Goal: Information Seeking & Learning: Learn about a topic

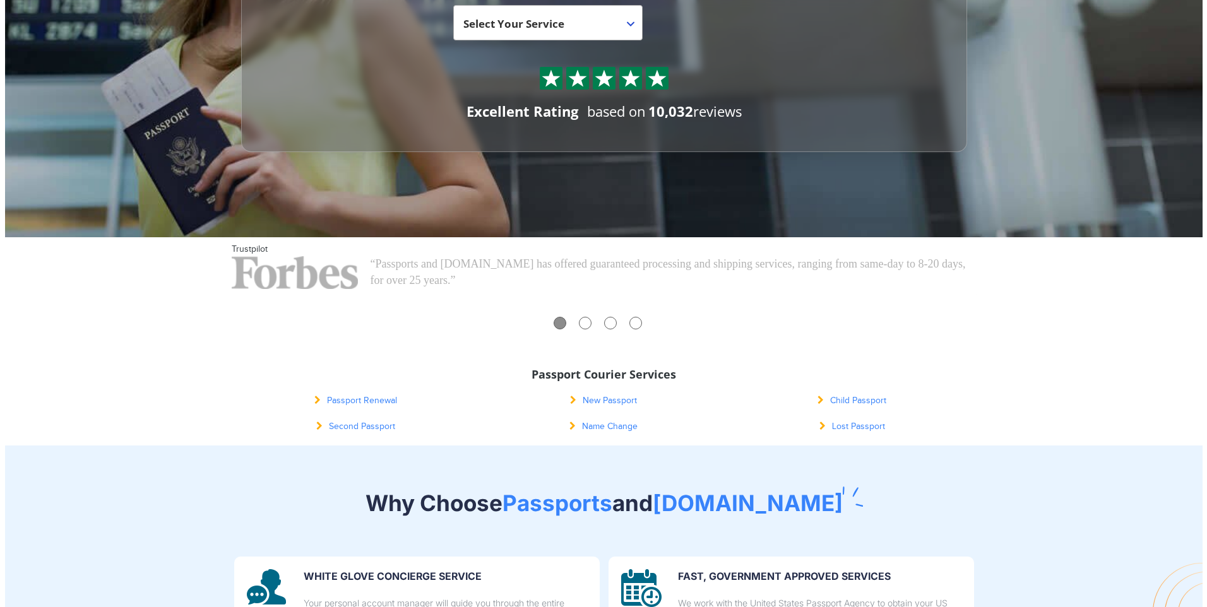
scroll to position [252, 0]
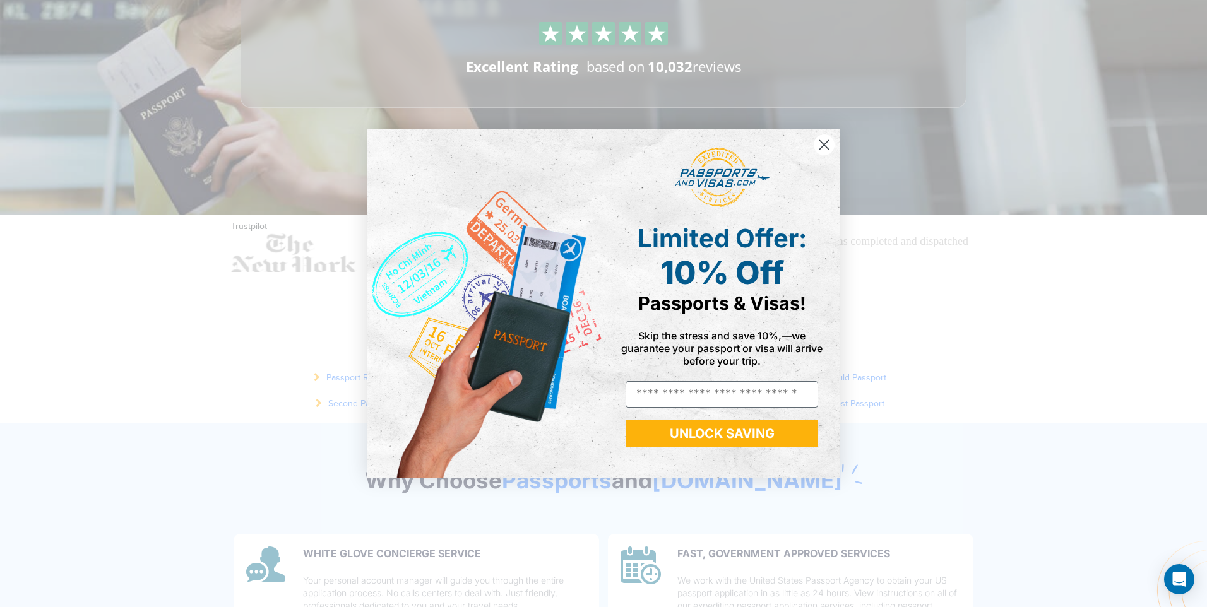
click at [835, 142] on form "Limited Offer: 10% Off Passports & Visas! Skip the stress and save 10%,—we guar…" at bounding box center [603, 303] width 473 height 349
click at [823, 143] on circle "Close dialog" at bounding box center [824, 144] width 21 height 21
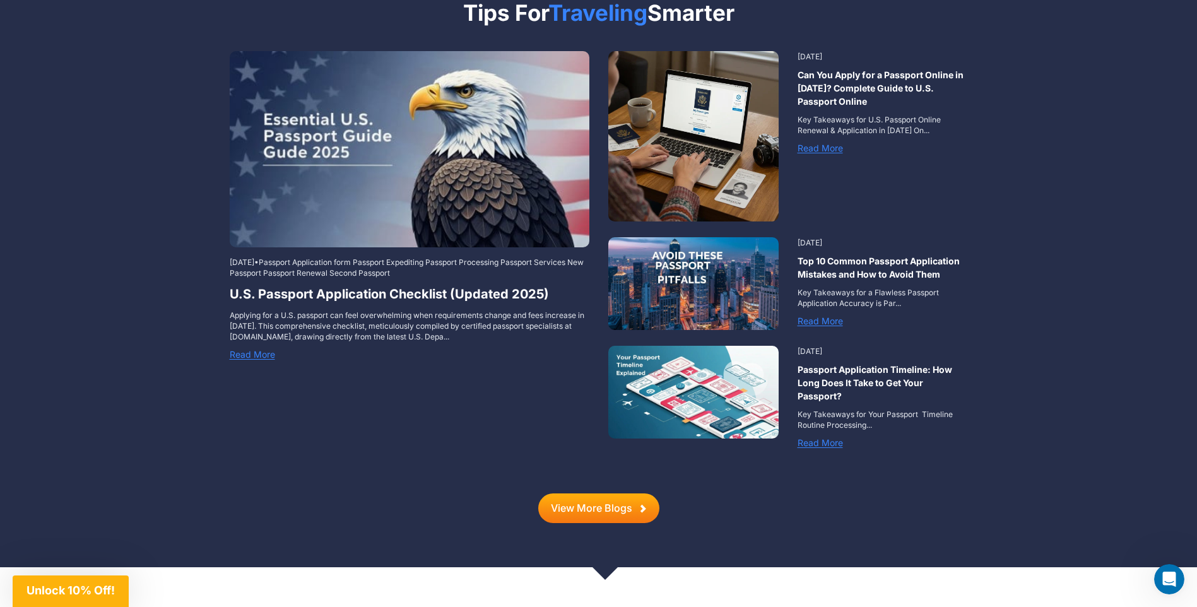
scroll to position [1704, 0]
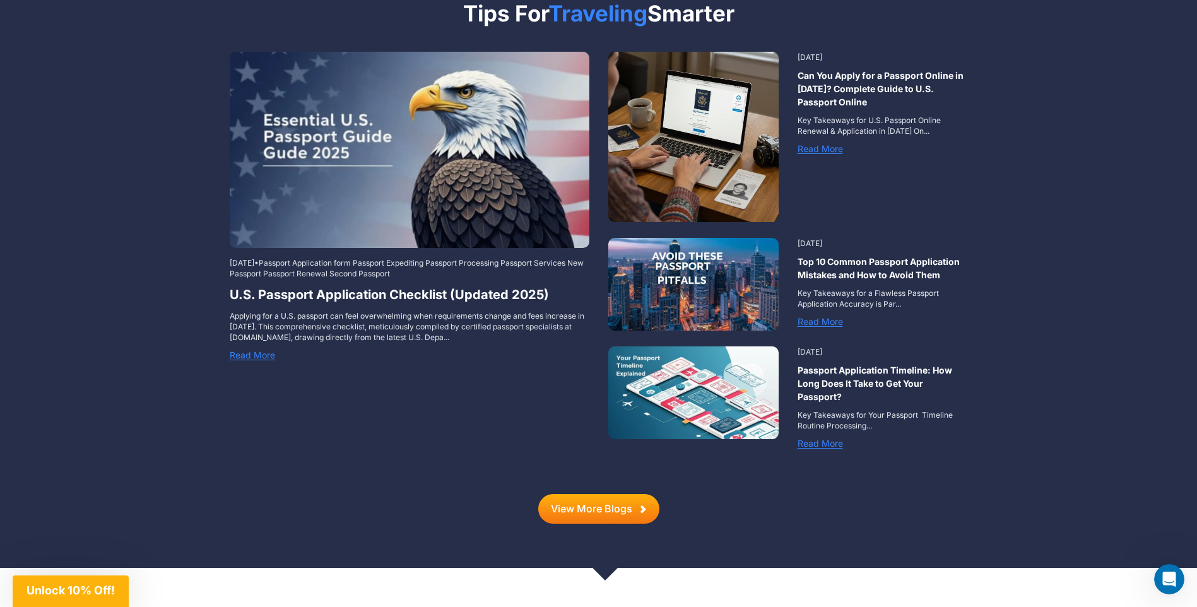
click at [260, 350] on link "Read More" at bounding box center [252, 355] width 45 height 11
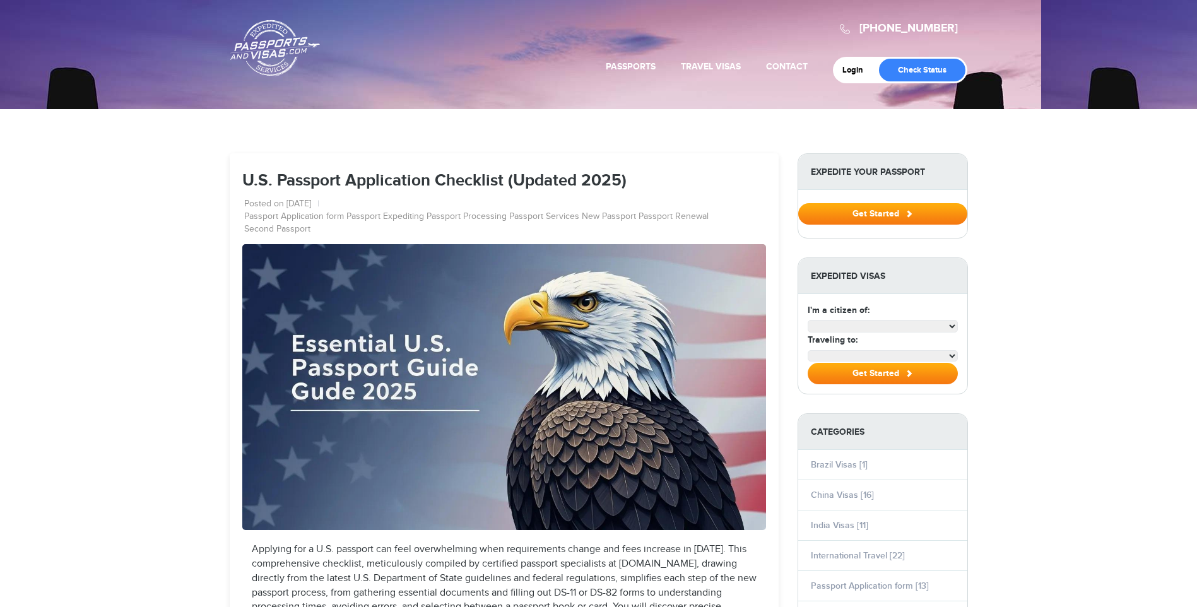
select select "**********"
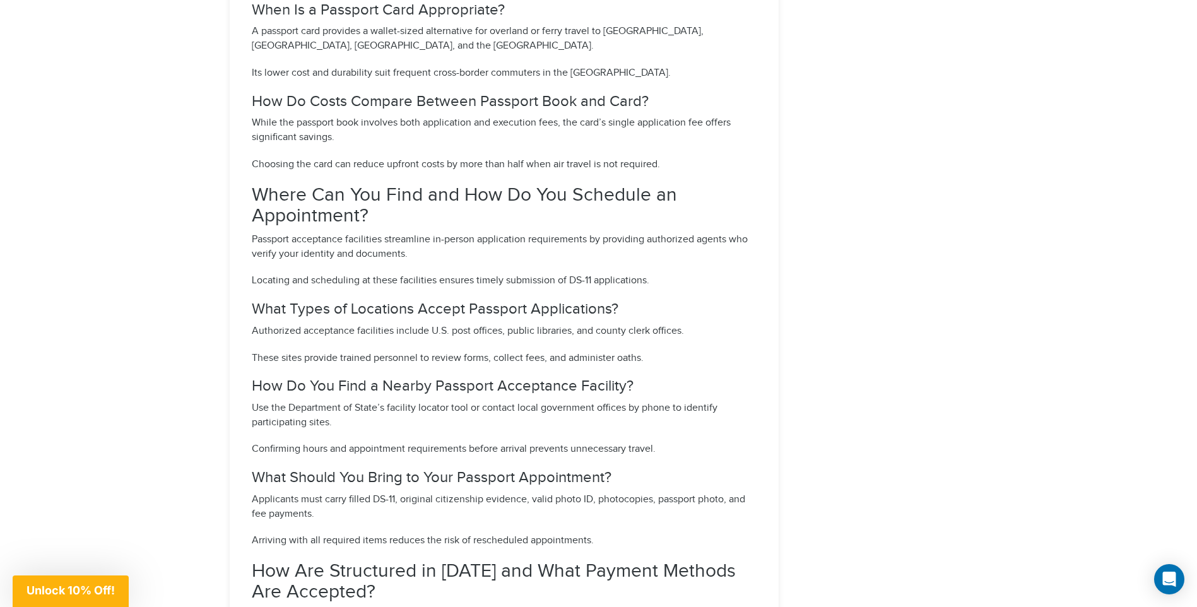
scroll to position [4591, 0]
